Goal: Navigation & Orientation: Find specific page/section

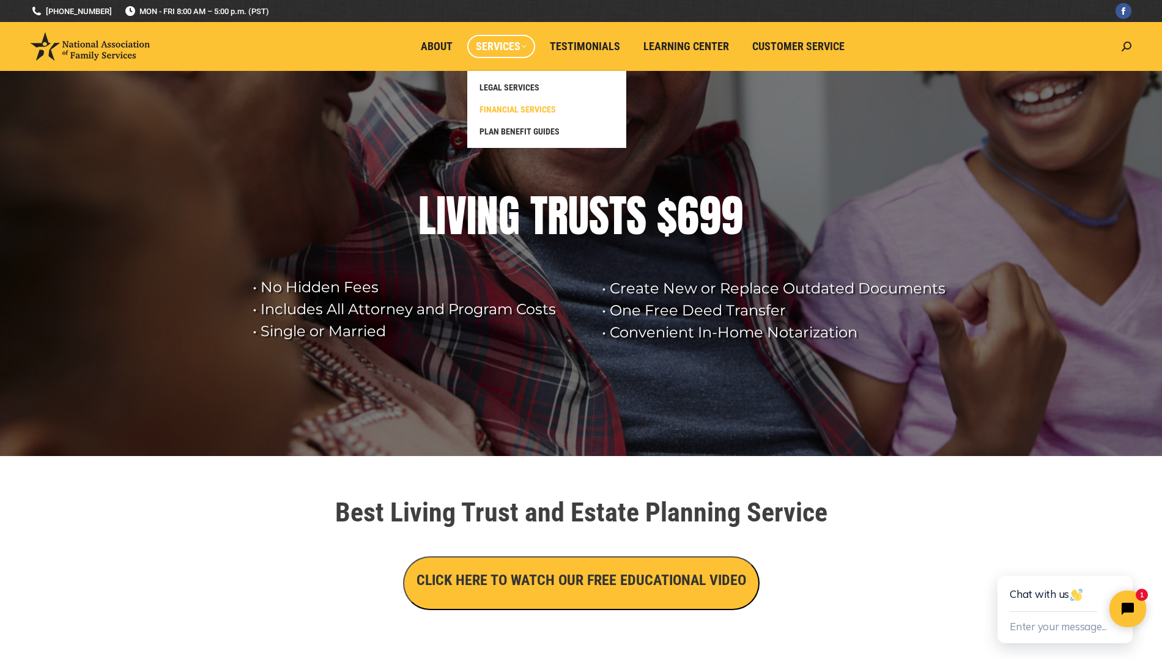
click at [511, 103] on link "FINANCIAL SERVICES" at bounding box center [546, 109] width 147 height 22
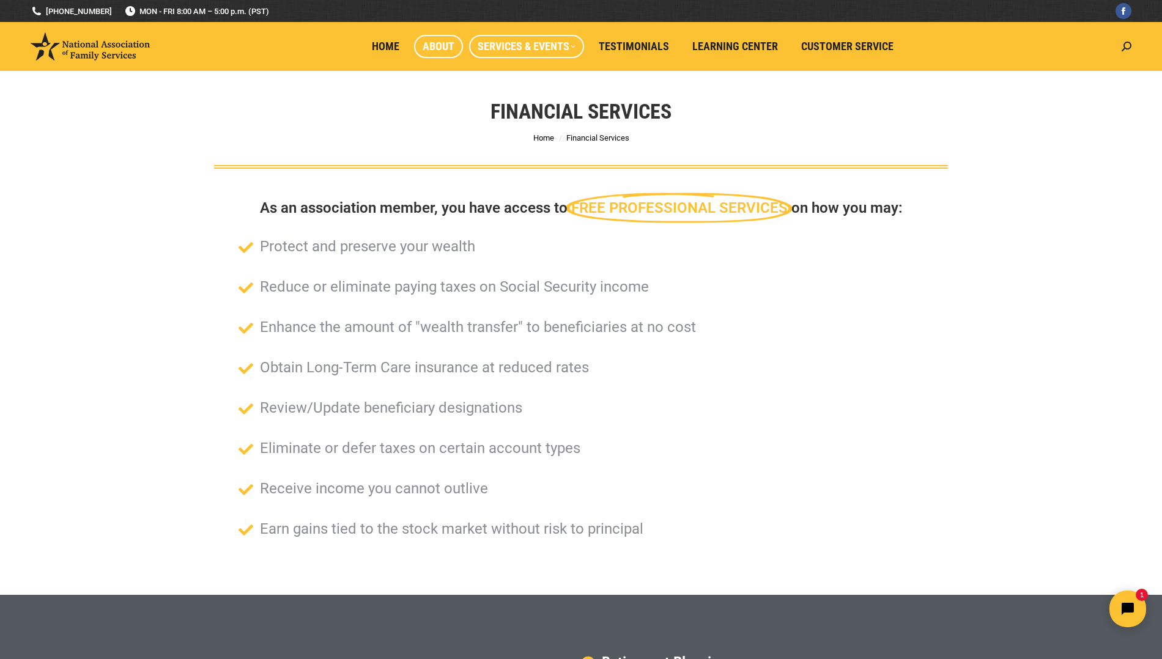
click at [436, 42] on span "About" at bounding box center [439, 46] width 32 height 13
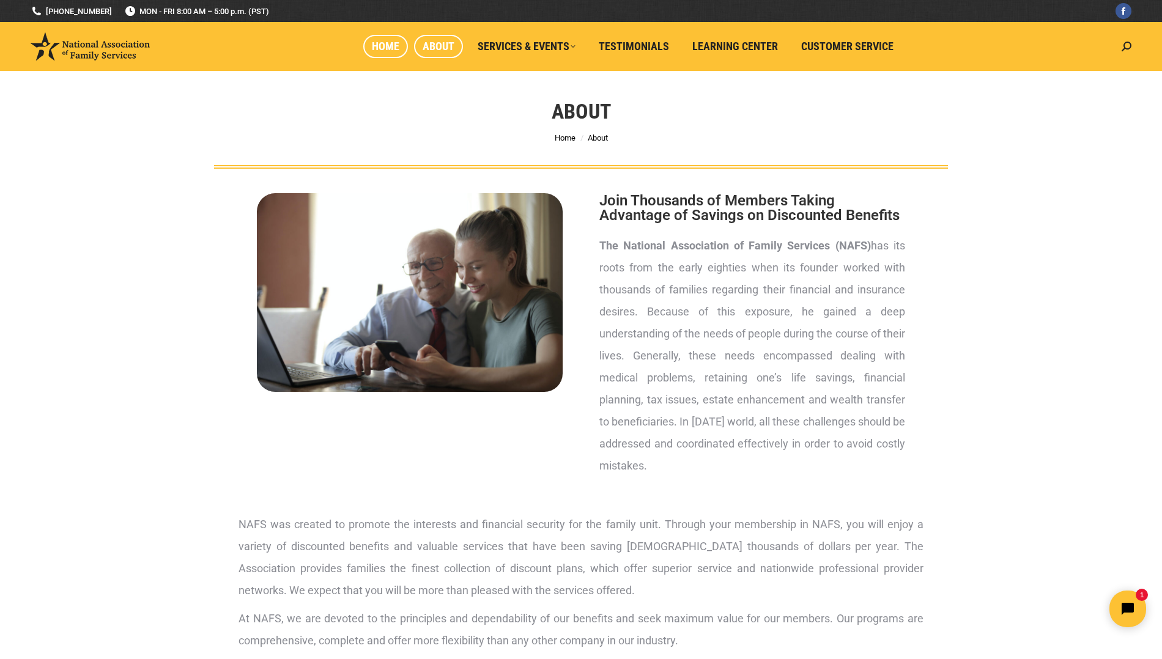
click at [385, 46] on span "Home" at bounding box center [386, 46] width 28 height 13
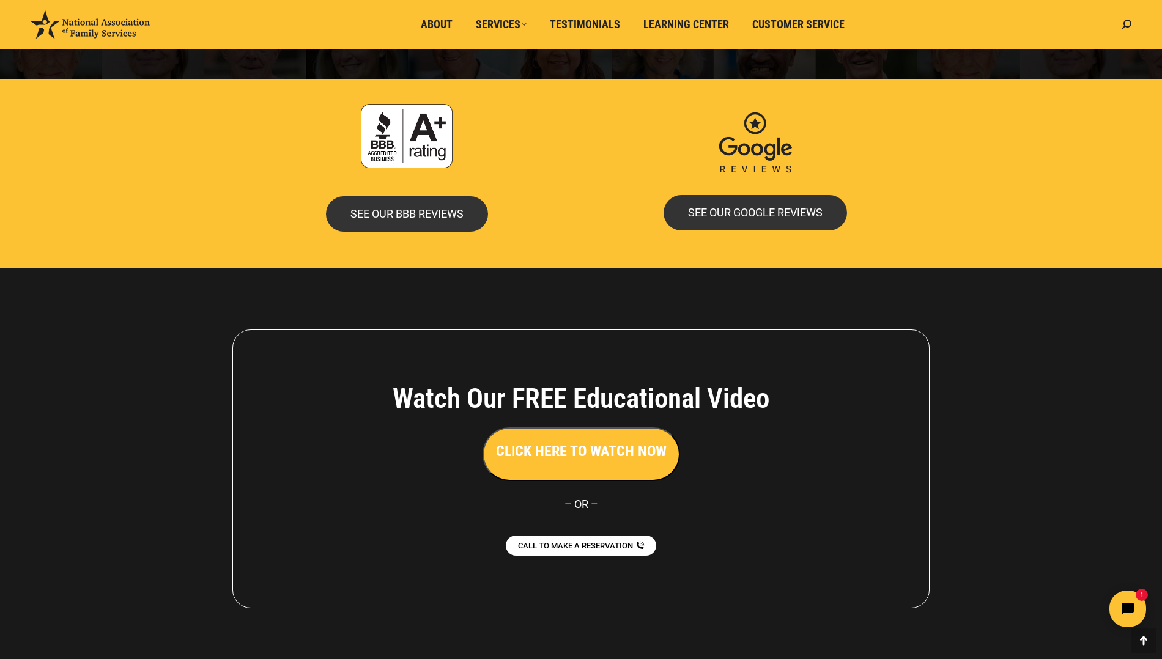
scroll to position [2541, 0]
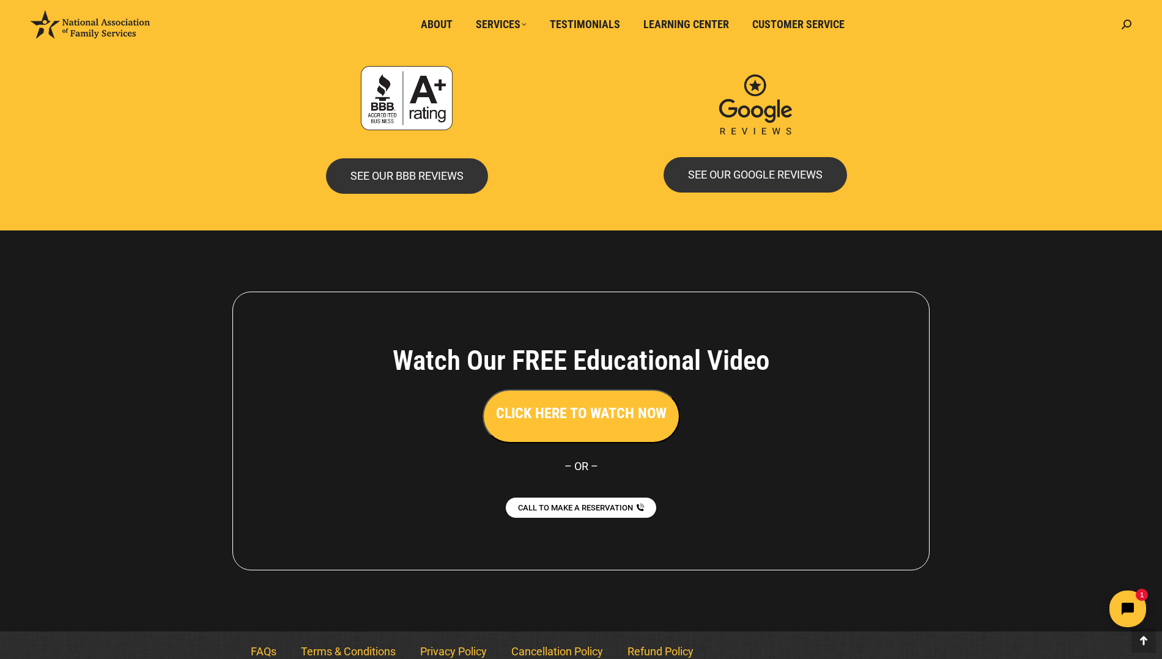
click at [268, 638] on link "FAQs" at bounding box center [264, 652] width 50 height 28
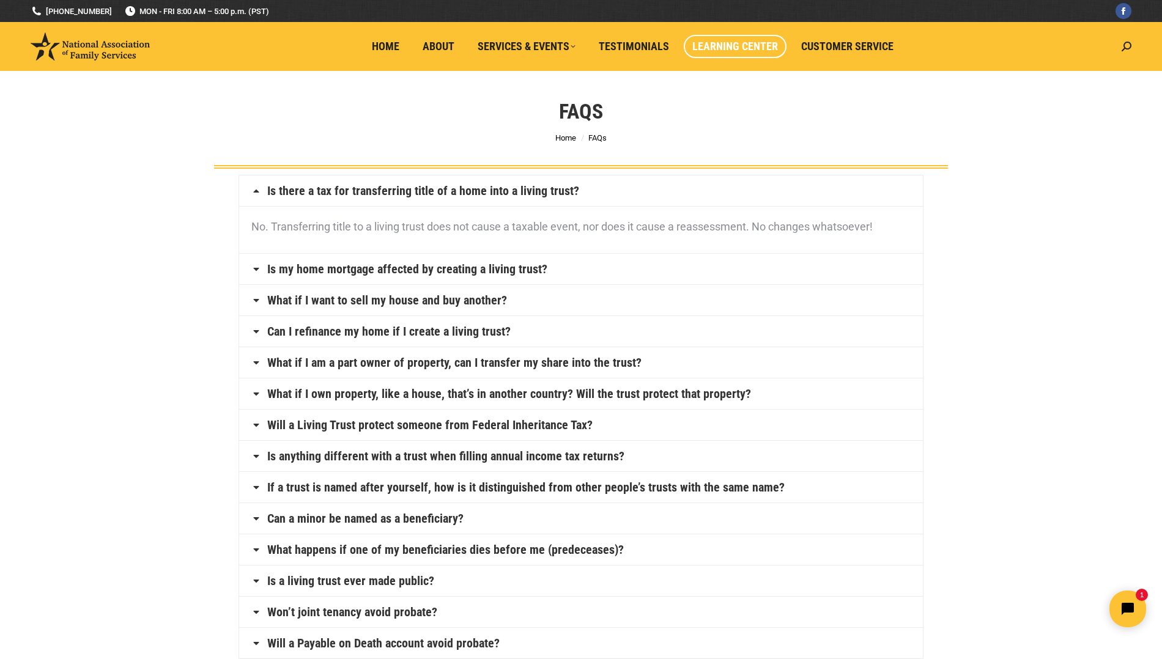
click at [735, 41] on span "Learning Center" at bounding box center [735, 46] width 86 height 13
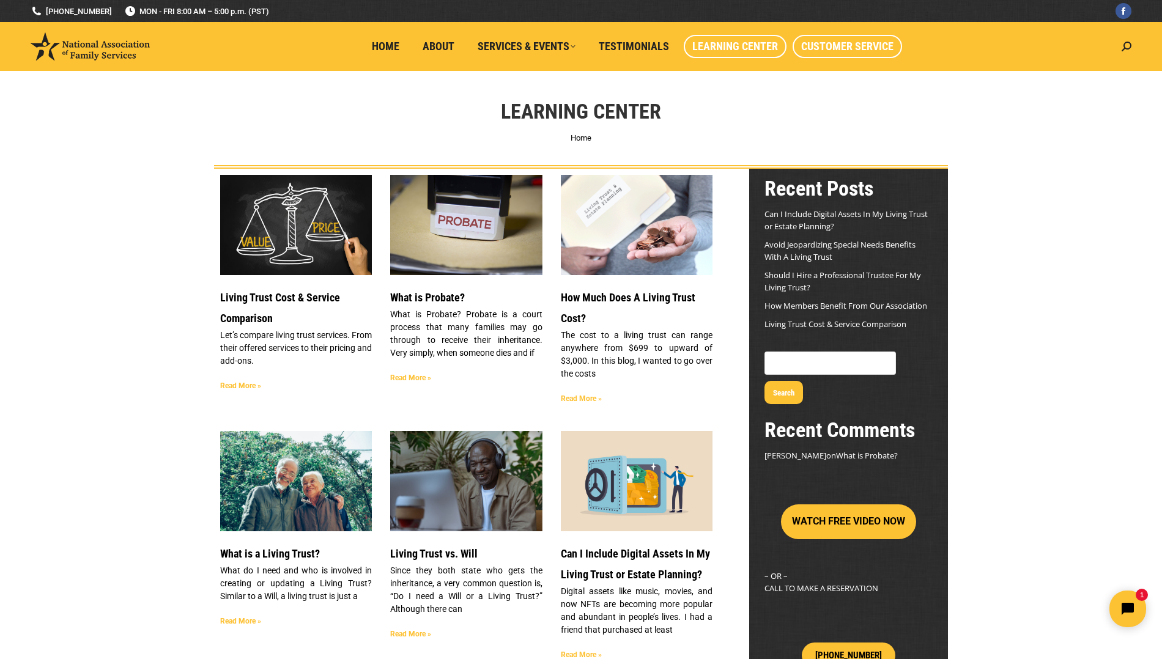
click at [861, 42] on span "Customer Service" at bounding box center [847, 46] width 92 height 13
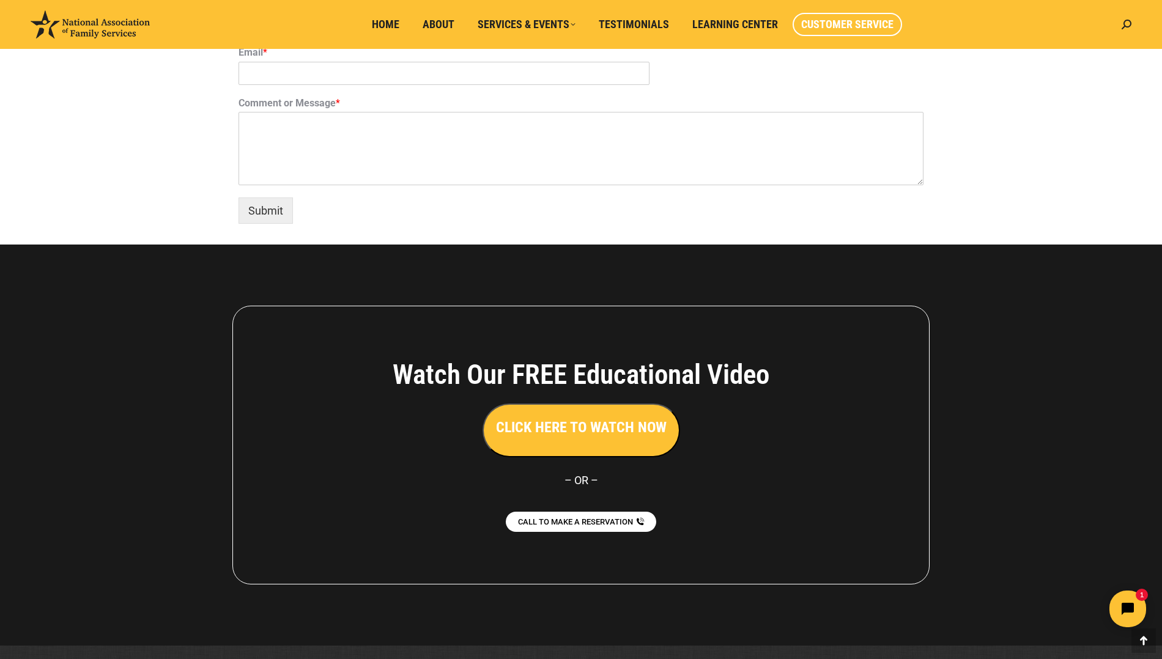
scroll to position [908, 0]
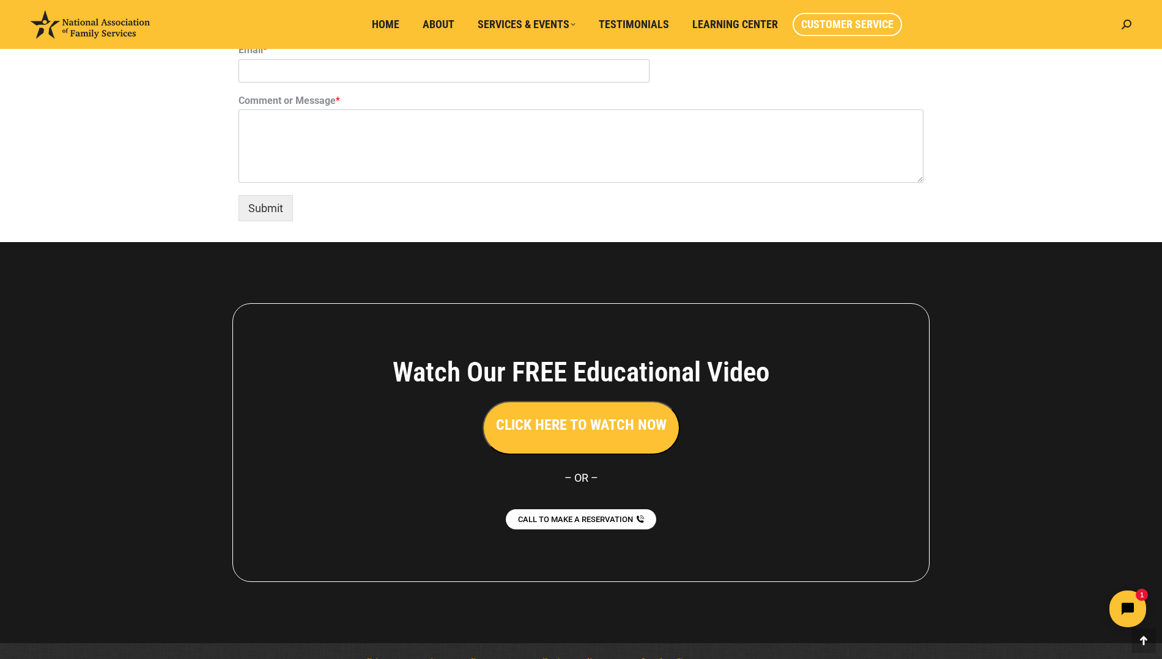
click at [588, 418] on h3 "CLICK HERE TO WATCH NOW" at bounding box center [581, 425] width 171 height 21
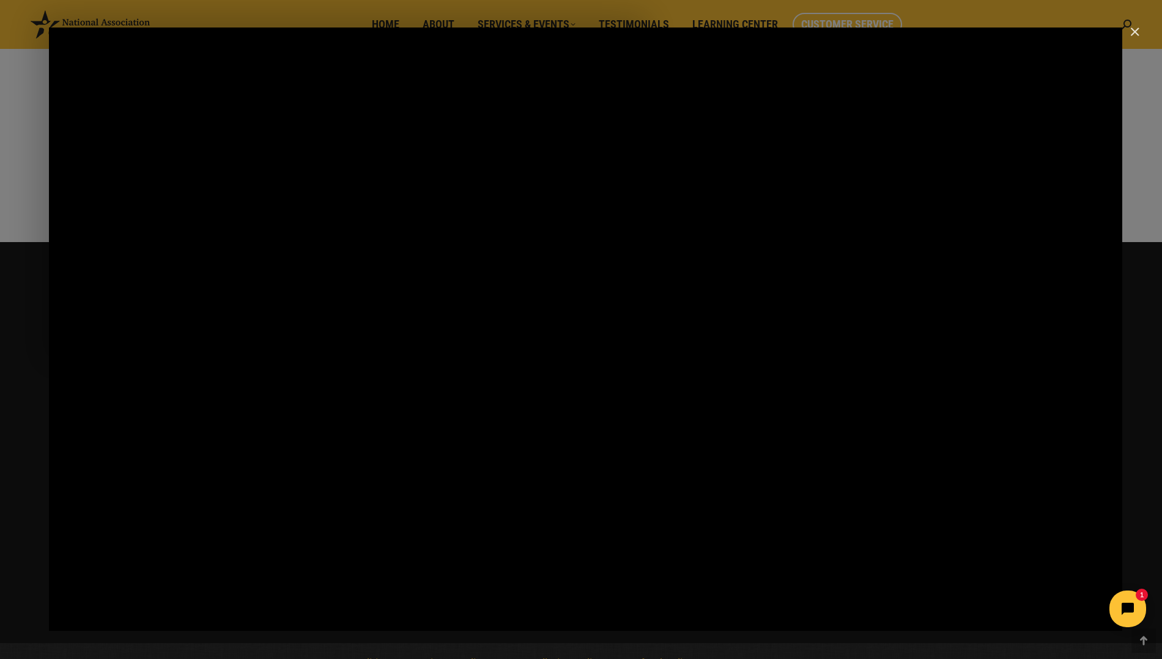
click at [1135, 31] on img "Close" at bounding box center [1129, 37] width 21 height 21
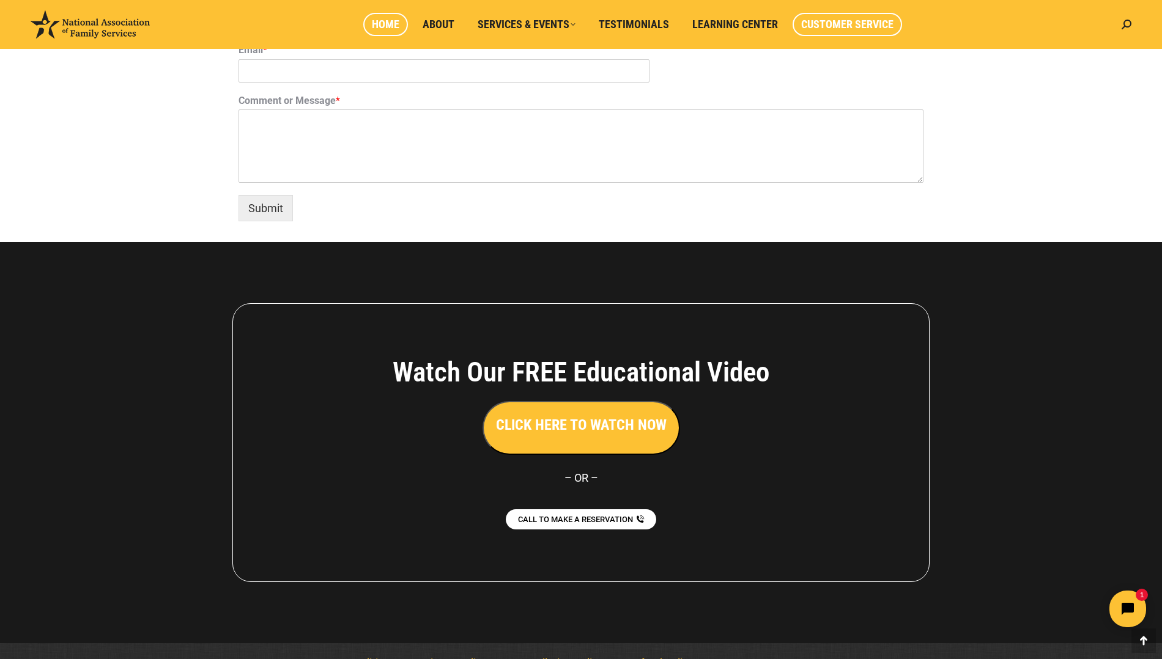
click at [398, 23] on span "Home" at bounding box center [386, 24] width 28 height 13
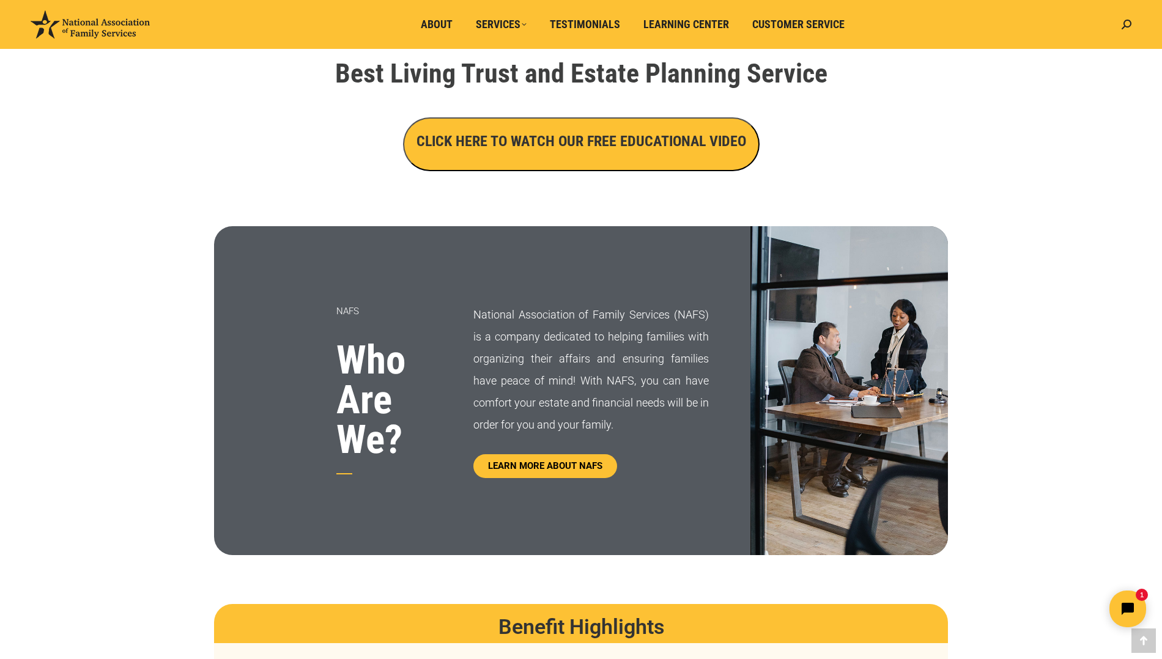
scroll to position [465, 0]
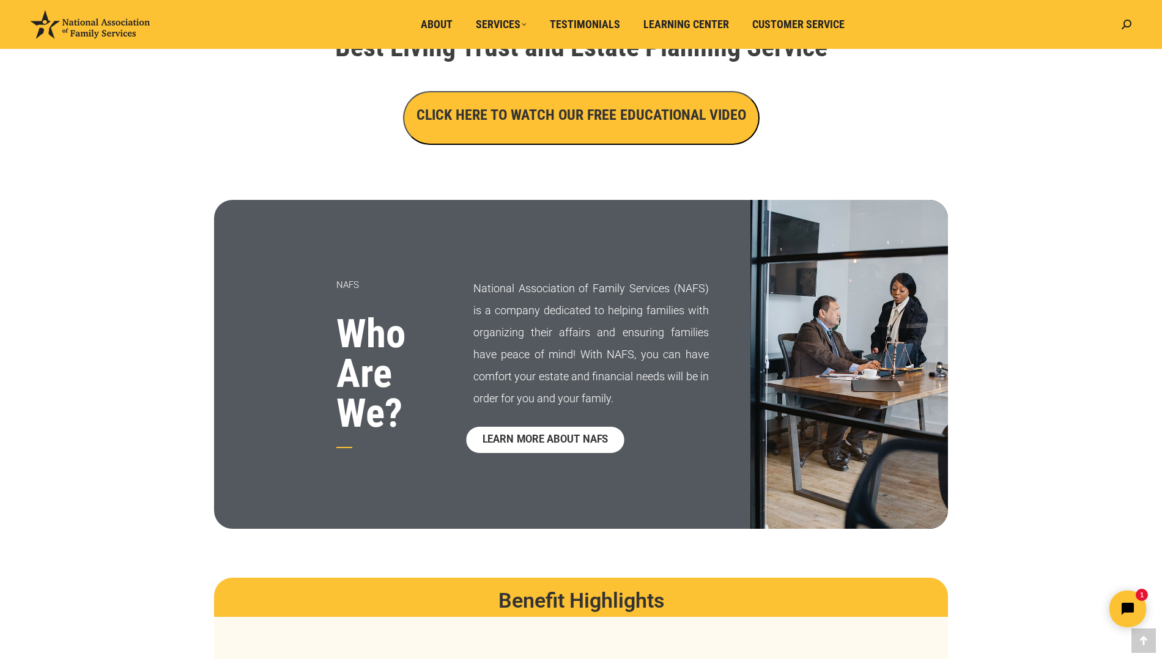
click at [564, 443] on span "LEARN MORE ABOUT NAFS" at bounding box center [545, 440] width 126 height 10
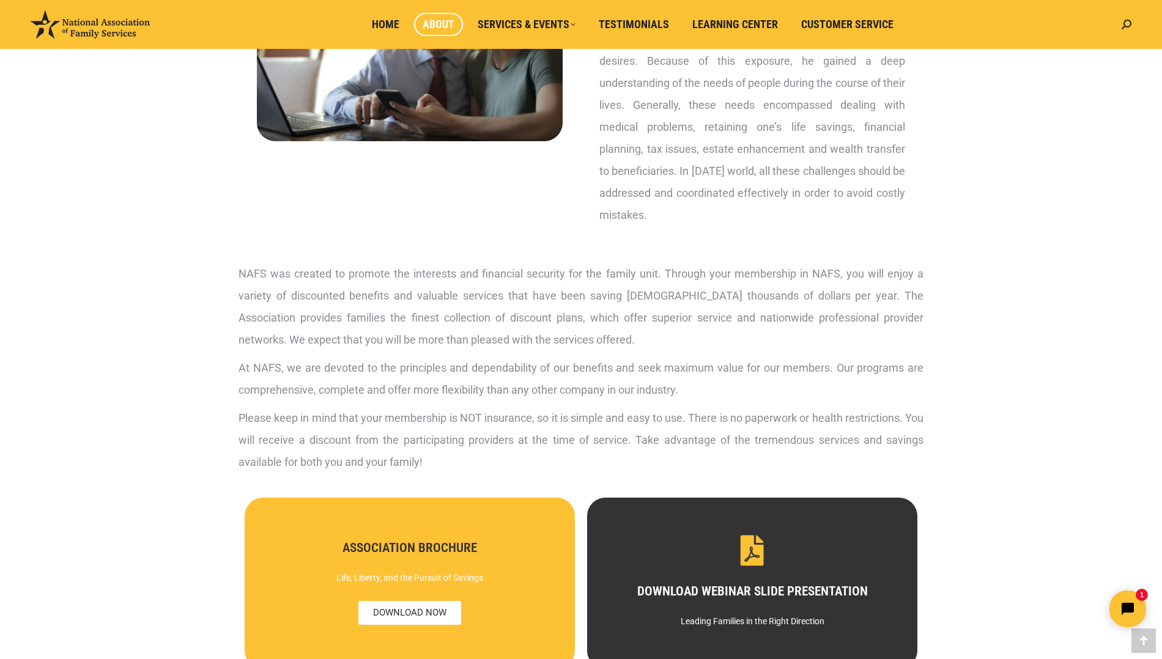
scroll to position [350, 0]
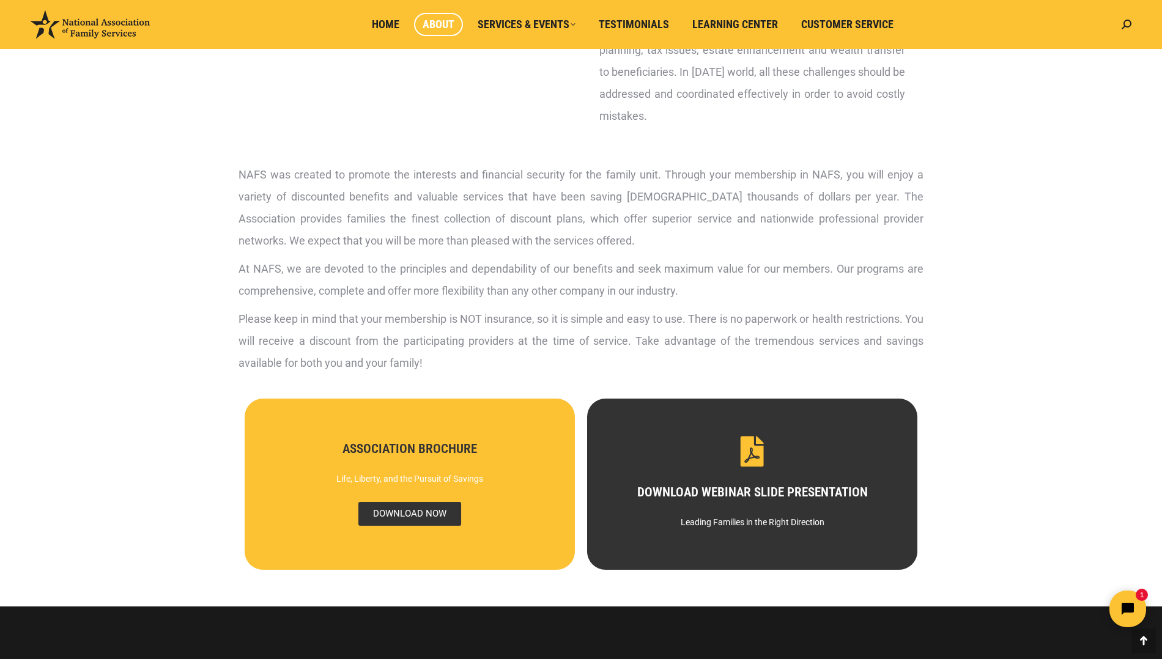
click at [416, 513] on span "DOWNLOAD NOW" at bounding box center [409, 514] width 103 height 24
